Goal: Task Accomplishment & Management: Manage account settings

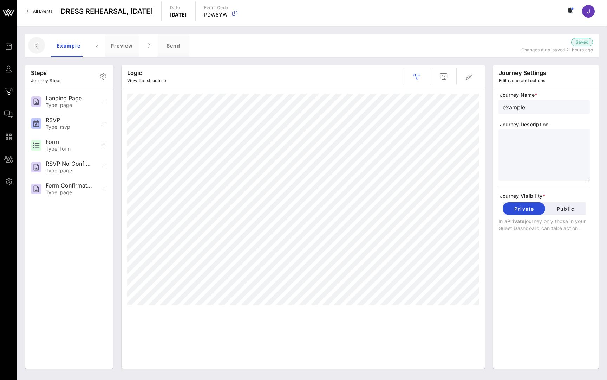
click at [37, 40] on button "button" at bounding box center [36, 45] width 17 height 17
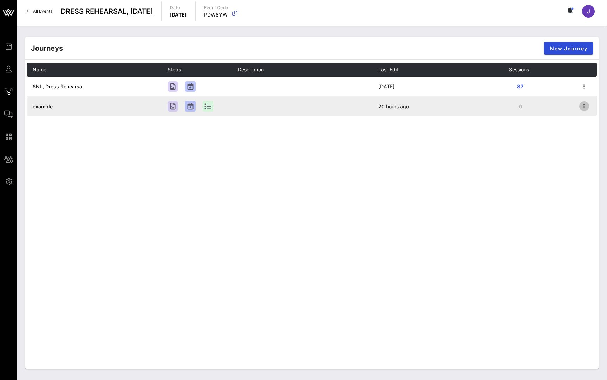
click at [585, 104] on icon "button" at bounding box center [584, 106] width 8 height 8
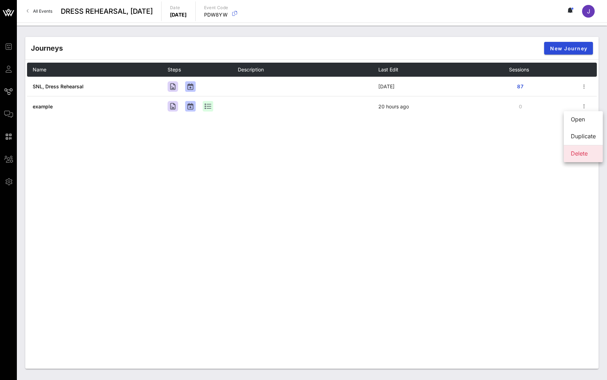
click at [582, 153] on div "Delete" at bounding box center [583, 153] width 25 height 7
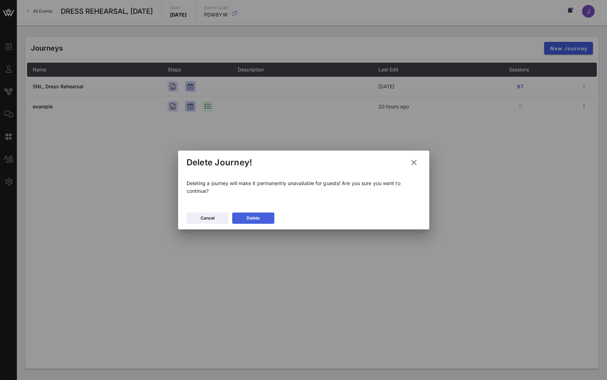
click at [254, 219] on icon at bounding box center [253, 218] width 5 height 5
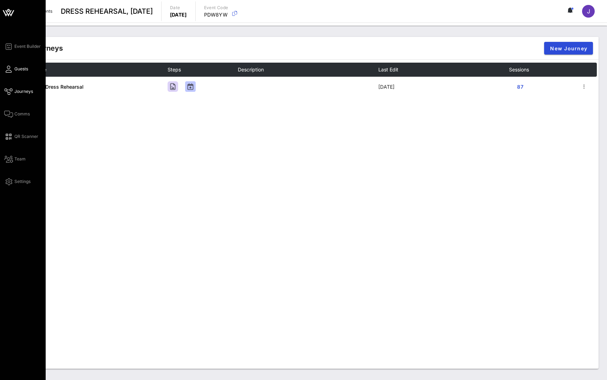
click at [11, 69] on icon at bounding box center [8, 69] width 9 height 1
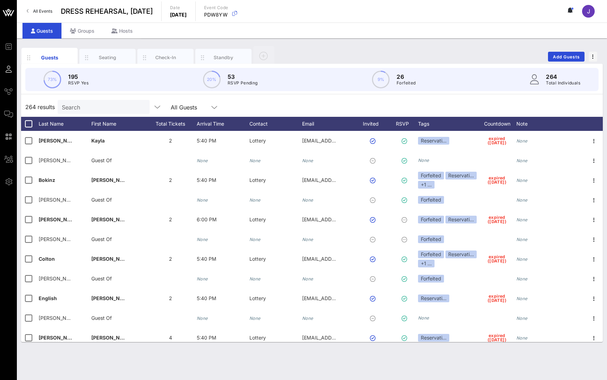
click at [44, 11] on span "All Events" at bounding box center [42, 10] width 19 height 5
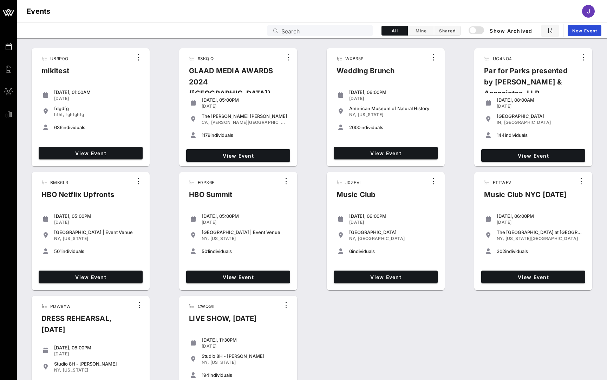
click at [343, 30] on input "Search" at bounding box center [325, 30] width 87 height 9
